Goal: Find specific page/section: Find specific page/section

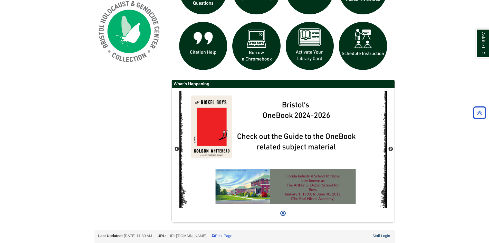
scroll to position [240, 0]
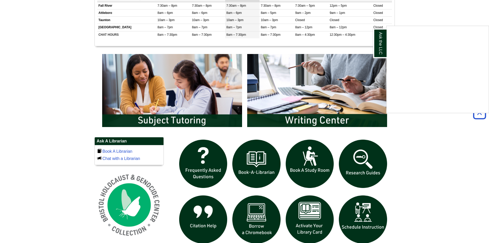
click at [172, 120] on div "Ask the LLC" at bounding box center [244, 121] width 489 height 243
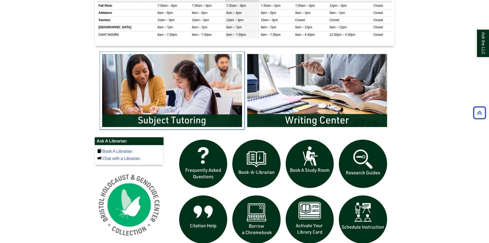
click at [196, 100] on img "slideshow" at bounding box center [172, 90] width 145 height 78
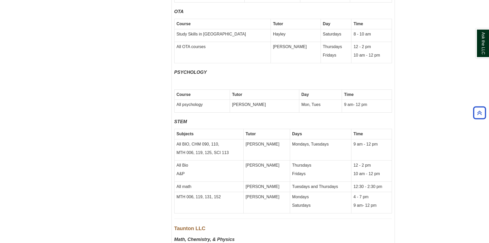
scroll to position [3170, 0]
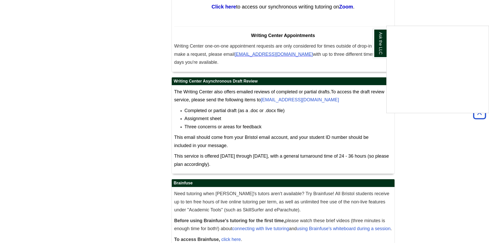
click at [236, 215] on div "Ask the LLC" at bounding box center [244, 121] width 489 height 243
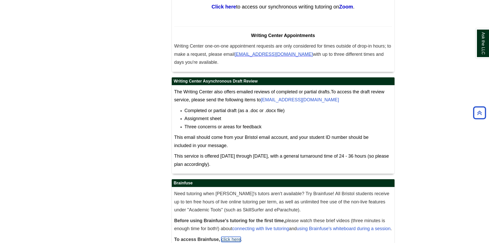
click at [232, 236] on link "click here" at bounding box center [231, 238] width 20 height 5
